Goal: Find specific page/section: Find specific page/section

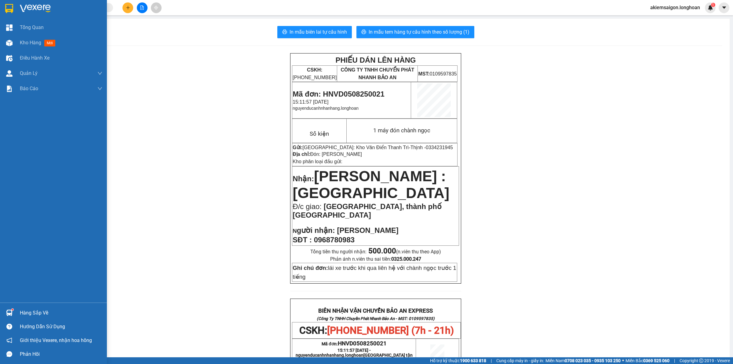
scroll to position [254, 0]
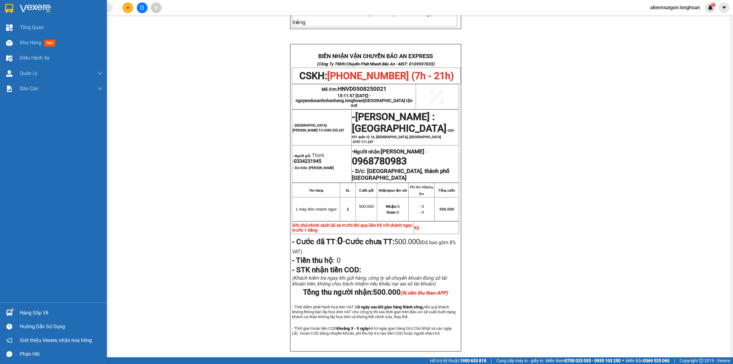
click at [10, 309] on div at bounding box center [9, 312] width 11 height 11
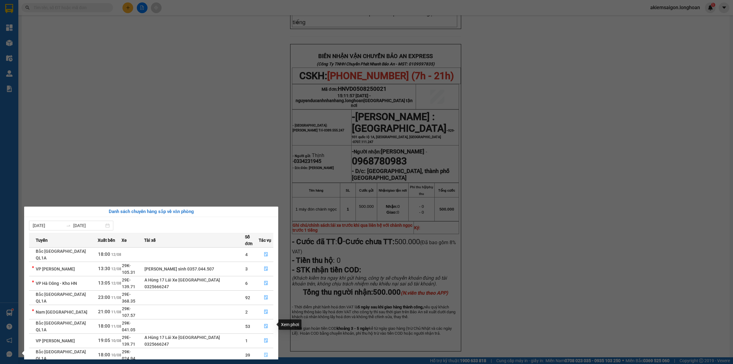
click at [264, 352] on icon "file-done" at bounding box center [266, 354] width 4 height 4
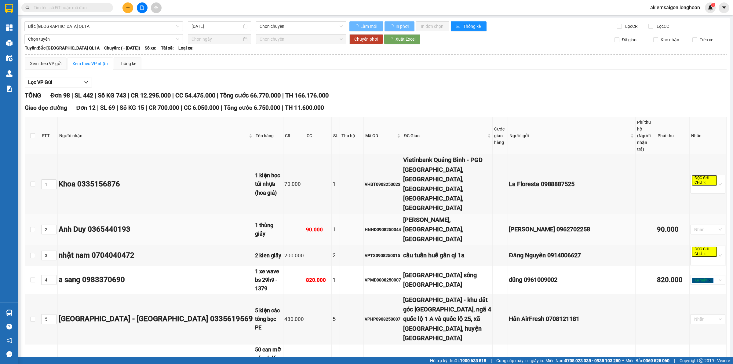
type input "[DATE]"
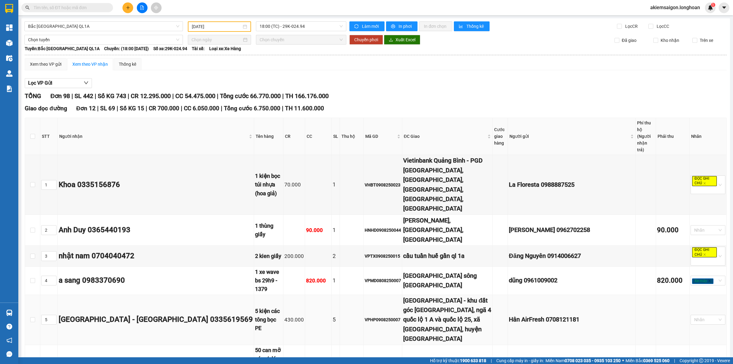
scroll to position [64, 0]
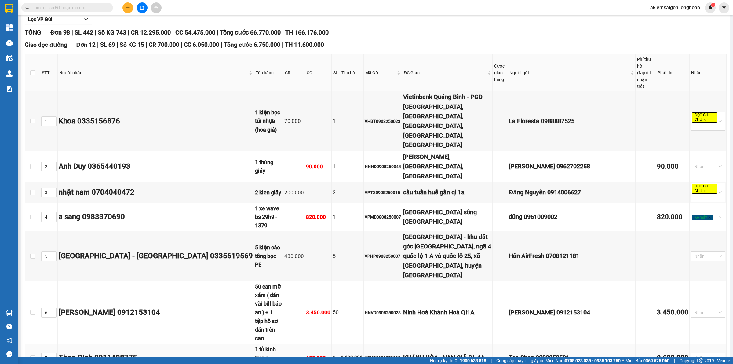
click at [365, 354] on div "VPHP0908250002" at bounding box center [383, 357] width 36 height 7
copy div "VPHP0908250002"
click at [32, 70] on input "checkbox" at bounding box center [32, 72] width 5 height 5
checkbox input "true"
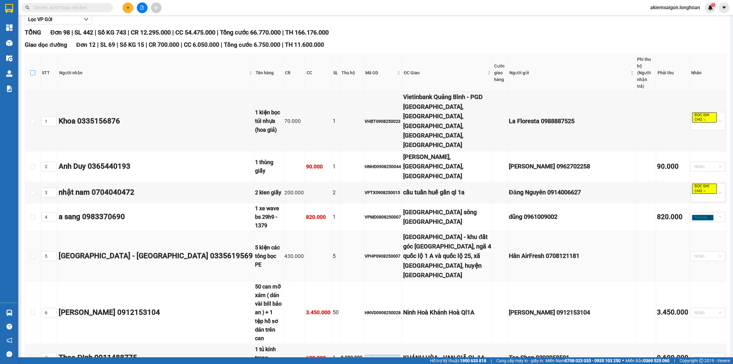
checkbox input "true"
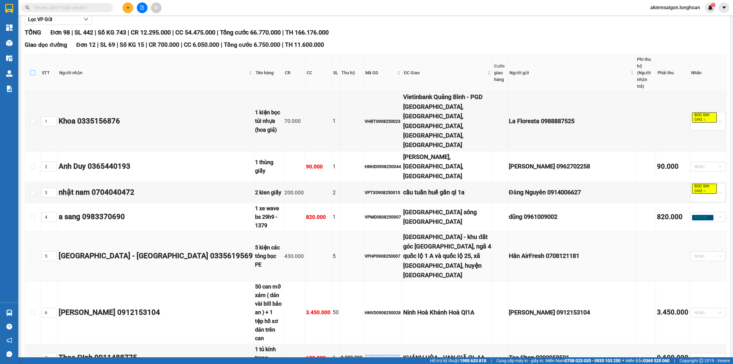
checkbox input "true"
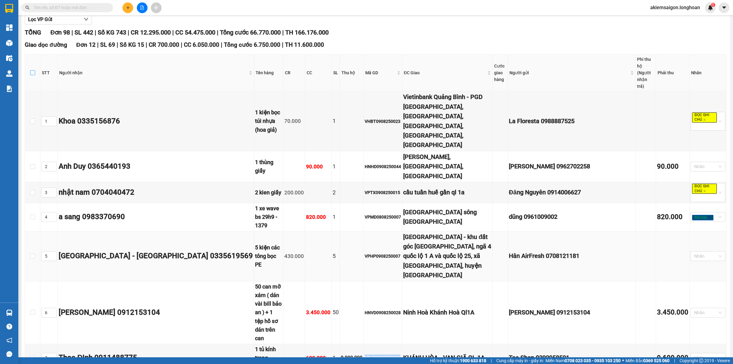
checkbox input "true"
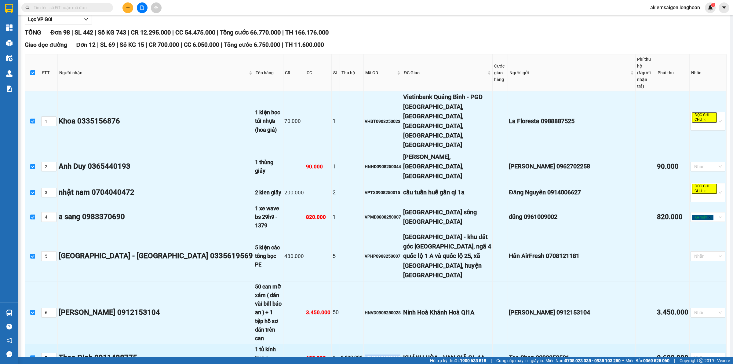
drag, startPoint x: 33, startPoint y: 260, endPoint x: 205, endPoint y: 344, distance: 191.2
click at [33, 355] on input "checkbox" at bounding box center [32, 357] width 5 height 5
checkbox input "false"
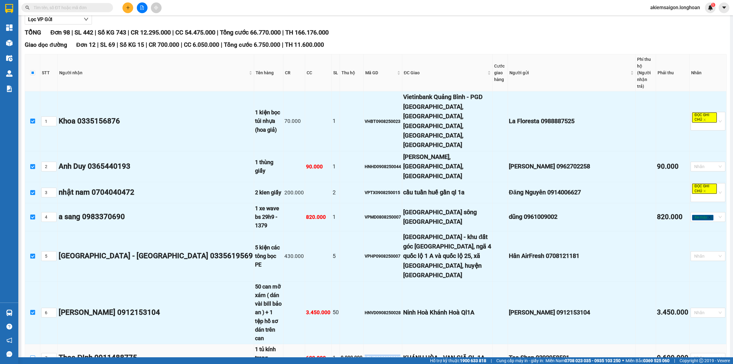
scroll to position [127, 0]
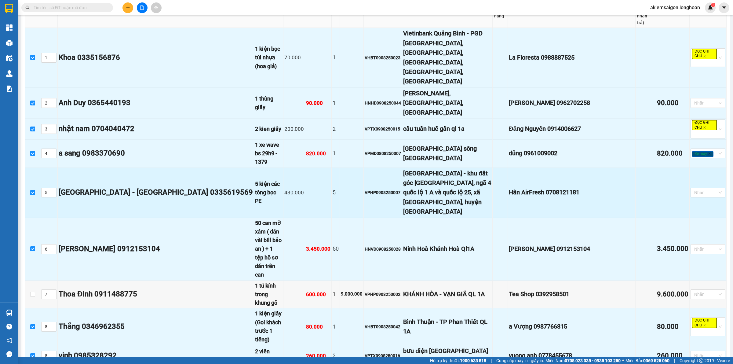
click at [365, 189] on div "VPHP0908250007" at bounding box center [383, 192] width 36 height 7
copy div "VPHP0908250007"
click at [32, 190] on input "checkbox" at bounding box center [32, 192] width 5 height 5
checkbox input "false"
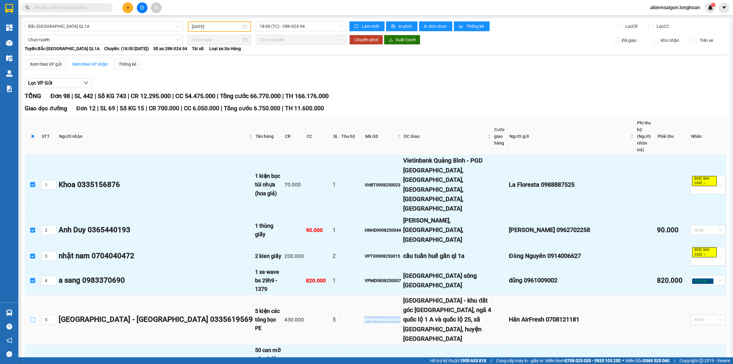
scroll to position [191, 0]
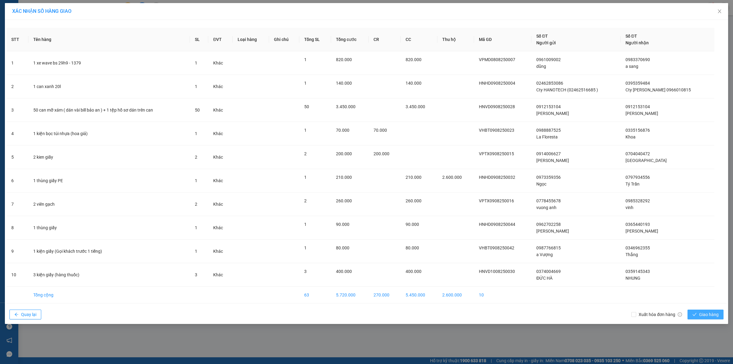
click at [709, 315] on span "Giao hàng" at bounding box center [709, 314] width 20 height 7
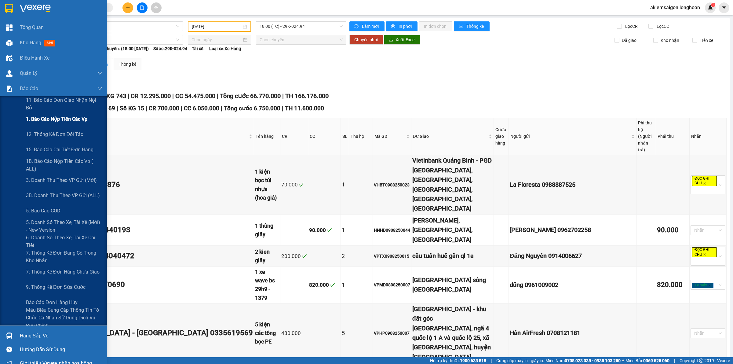
drag, startPoint x: 55, startPoint y: 118, endPoint x: 106, endPoint y: 119, distance: 50.4
click at [56, 118] on span "1. Báo cáo nộp tiền các vp" at bounding box center [56, 119] width 61 height 8
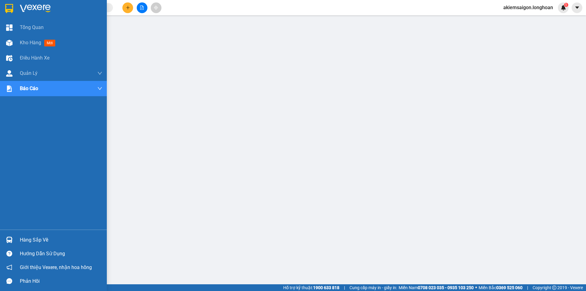
click at [8, 5] on img at bounding box center [9, 8] width 8 height 9
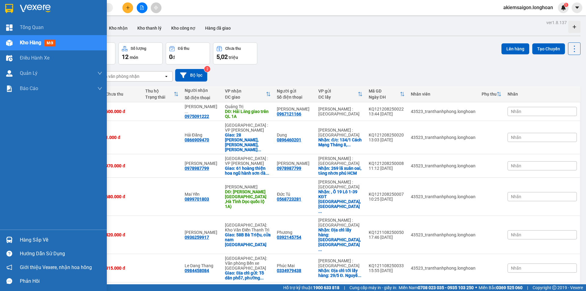
click at [8, 8] on img at bounding box center [9, 8] width 8 height 9
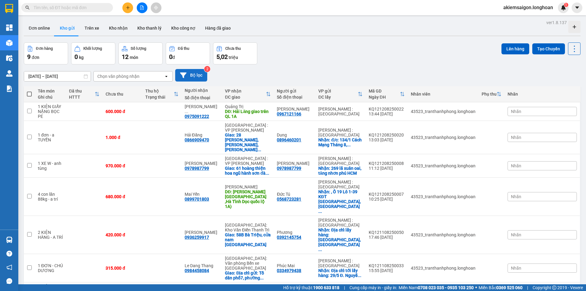
click at [194, 74] on button "Bộ lọc" at bounding box center [191, 75] width 32 height 13
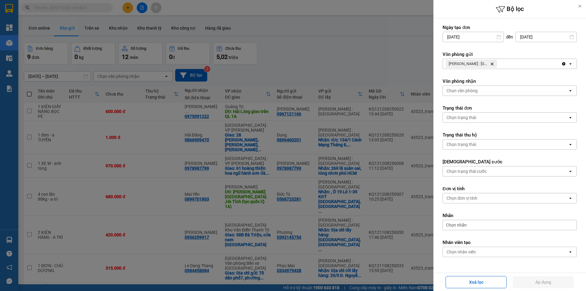
click at [336, 73] on div at bounding box center [293, 145] width 586 height 291
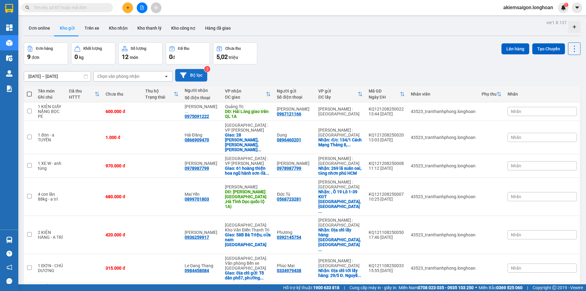
click at [198, 72] on button "Bộ lọc" at bounding box center [191, 75] width 32 height 13
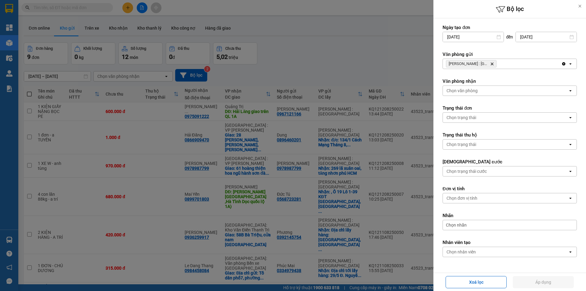
drag, startPoint x: 515, startPoint y: 59, endPoint x: 532, endPoint y: 66, distance: 18.8
click at [516, 61] on div "Hồ Chí Minh : Kho Quận 12 Delete" at bounding box center [502, 64] width 118 height 10
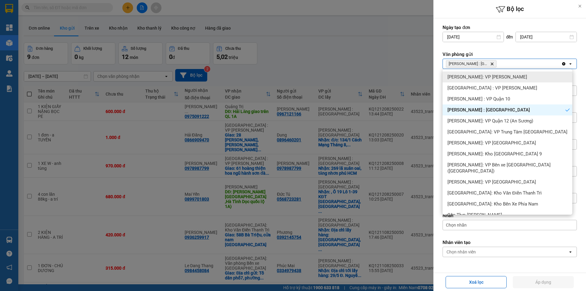
drag, startPoint x: 511, startPoint y: 76, endPoint x: 550, endPoint y: 71, distance: 39.1
click at [514, 76] on div "[PERSON_NAME]: VP [PERSON_NAME]" at bounding box center [508, 76] width 130 height 11
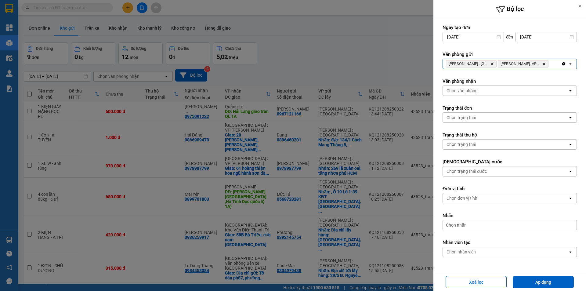
click at [550, 65] on input "Selected Hồ Chí Minh : Kho Quận 12, Hồ Chí Minh: VP Bình Thạnh." at bounding box center [550, 64] width 1 height 6
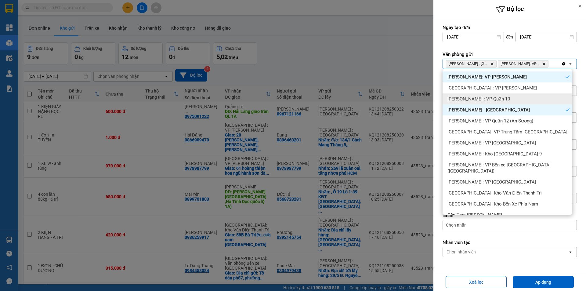
click at [512, 101] on div "Hồ Chí Minh : VP Quận 10" at bounding box center [508, 98] width 130 height 11
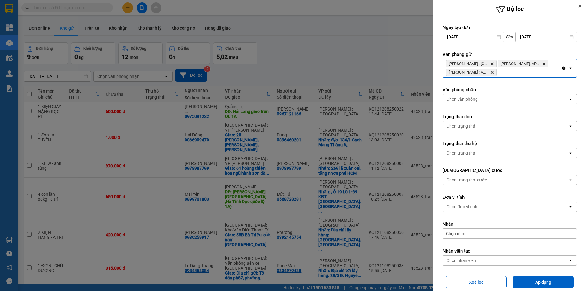
click at [513, 73] on div "Hồ Chí Minh : Kho Quận 12 Delete Hồ Chí Minh: VP Bình Thạnh Delete Hồ Chí Minh …" at bounding box center [502, 68] width 118 height 18
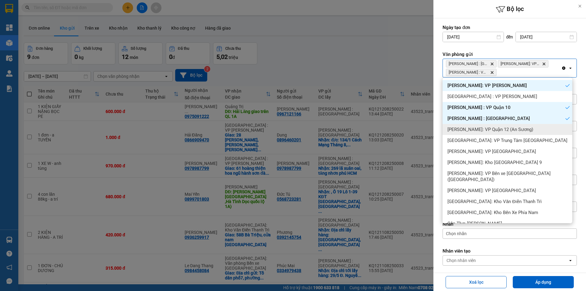
drag, startPoint x: 502, startPoint y: 130, endPoint x: 505, endPoint y: 126, distance: 4.7
click at [502, 129] on span "[PERSON_NAME]: VP Quận 12 (An Sương)" at bounding box center [491, 129] width 86 height 6
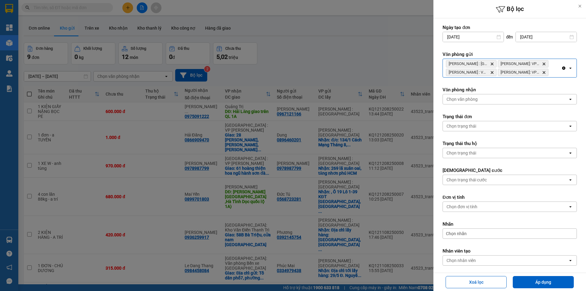
click at [552, 72] on div "Hồ Chí Minh : Kho Quận 12 Delete Hồ Chí Minh: VP Bình Thạnh Delete Hồ Chí Minh …" at bounding box center [502, 68] width 118 height 18
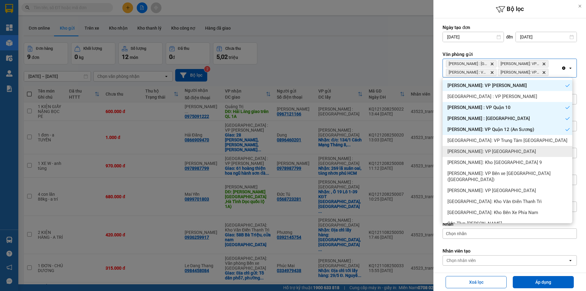
click at [499, 151] on span "Hồ Chí Minh: VP Quận Tân Phú" at bounding box center [492, 151] width 89 height 6
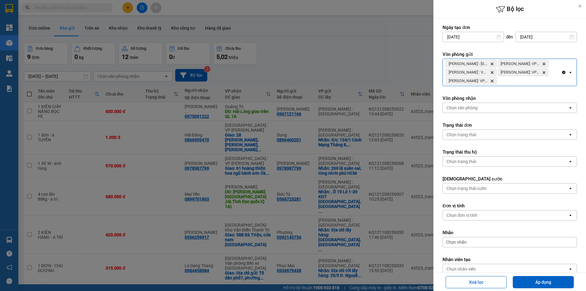
click at [523, 84] on div "Hồ Chí Minh : Kho Quận 12 Delete Hồ Chí Minh: VP Bình Thạnh Delete Hồ Chí Minh …" at bounding box center [502, 72] width 118 height 27
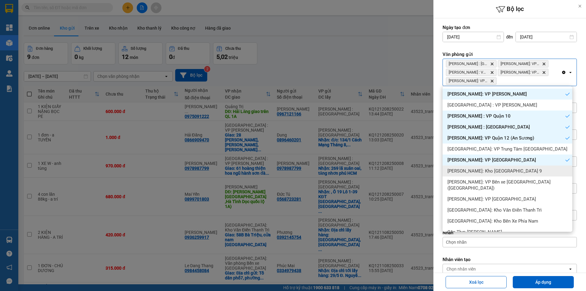
click at [514, 169] on span "[PERSON_NAME]: Kho [GEOGRAPHIC_DATA] 9" at bounding box center [495, 171] width 94 height 6
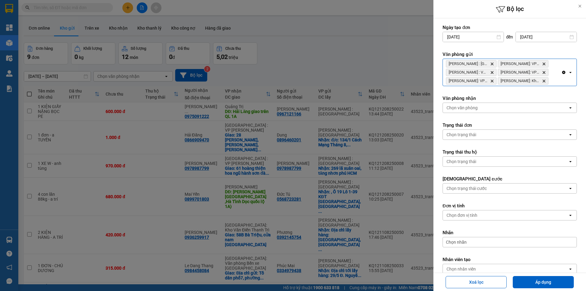
click at [554, 85] on div "Hồ Chí Minh : Kho Quận 12 Delete Hồ Chí Minh: VP Bình Thạnh Delete Hồ Chí Minh …" at bounding box center [502, 72] width 118 height 27
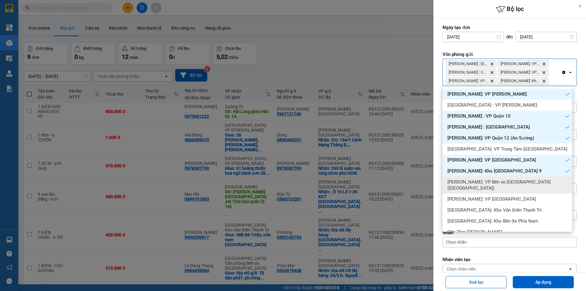
click at [518, 180] on span "[PERSON_NAME]: VP Bến xe [GEOGRAPHIC_DATA] ([GEOGRAPHIC_DATA])" at bounding box center [509, 185] width 122 height 12
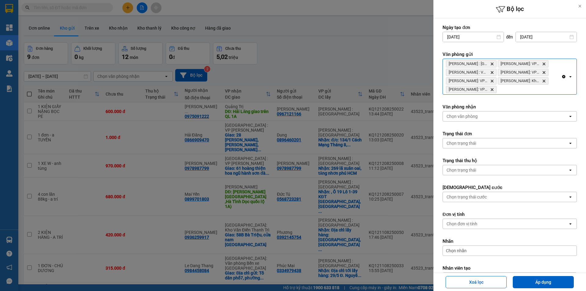
click at [530, 89] on div "Hồ Chí Minh : Kho Quận 12 Delete Hồ Chí Minh: VP Bình Thạnh Delete Hồ Chí Minh …" at bounding box center [502, 76] width 118 height 35
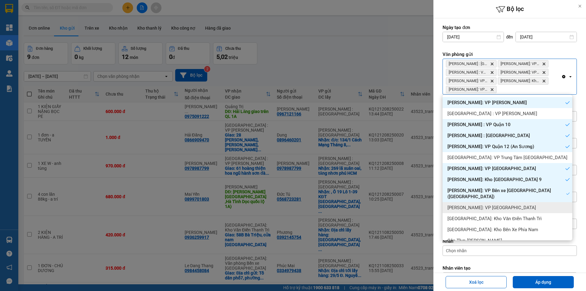
click at [516, 204] on div "Hồ Chí Minh: VP Quận Tân Bình" at bounding box center [508, 207] width 130 height 11
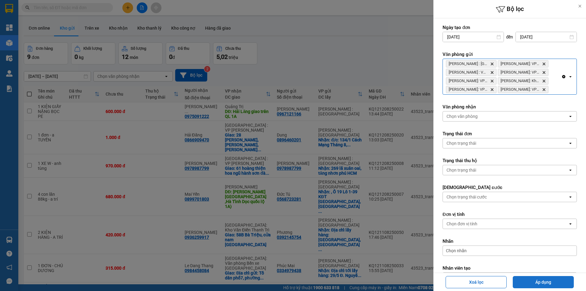
drag, startPoint x: 537, startPoint y: 280, endPoint x: 524, endPoint y: 274, distance: 15.0
click at [537, 281] on button "Áp dụng" at bounding box center [543, 282] width 61 height 12
